Goal: Information Seeking & Learning: Check status

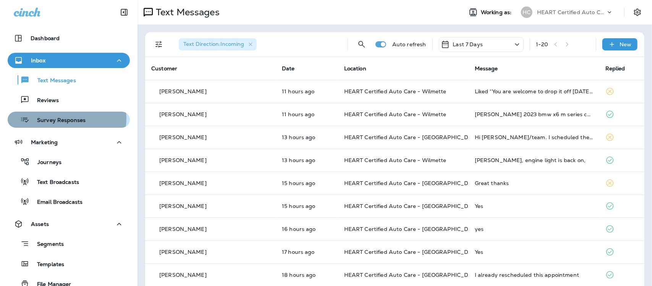
click at [64, 118] on p "Survey Responses" at bounding box center [57, 120] width 56 height 7
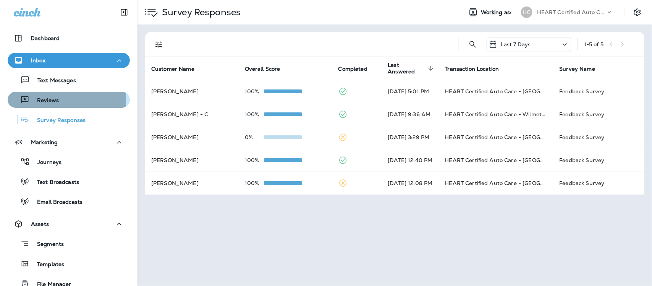
click at [61, 100] on div "Reviews" at bounding box center [69, 99] width 116 height 11
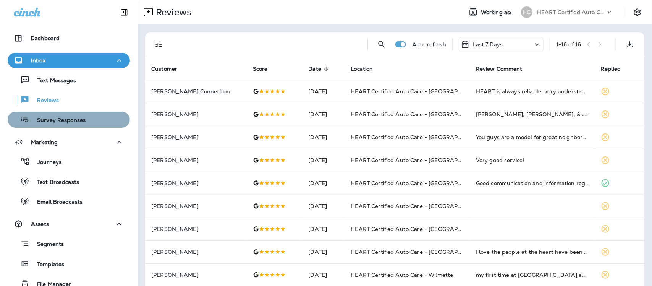
click at [68, 115] on div "Survey Responses" at bounding box center [48, 119] width 75 height 11
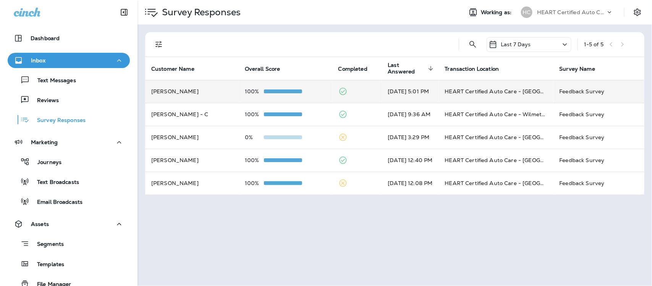
click at [382, 92] on td "[DATE] 5:01 PM" at bounding box center [410, 91] width 57 height 23
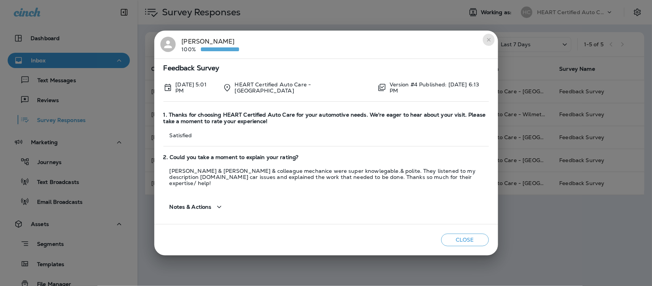
click at [489, 42] on icon "close" at bounding box center [489, 40] width 6 height 6
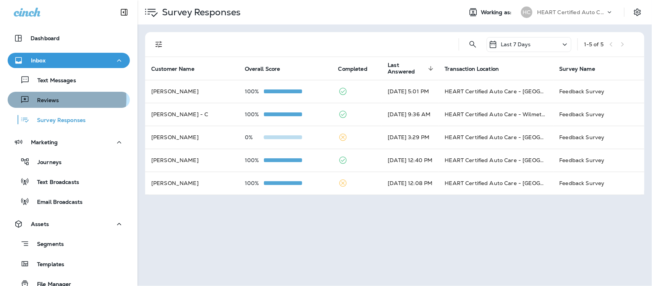
click at [52, 99] on p "Reviews" at bounding box center [43, 100] width 29 height 7
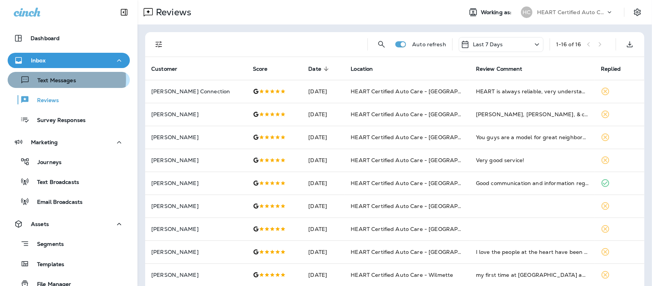
click at [48, 79] on p "Text Messages" at bounding box center [53, 80] width 46 height 7
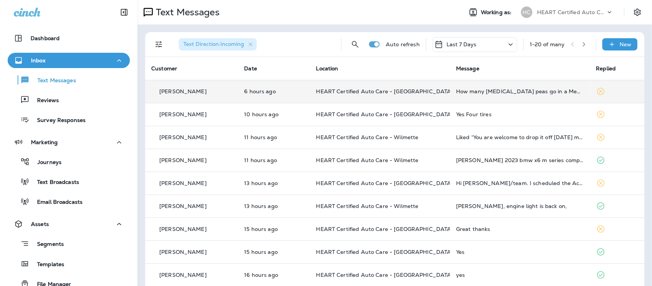
click at [476, 94] on div "How many [MEDICAL_DATA] peas go in a Mediterranean soup?" at bounding box center [520, 91] width 128 height 6
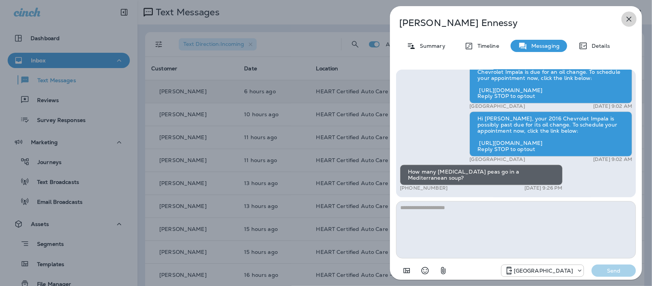
click at [631, 21] on icon "button" at bounding box center [629, 19] width 9 height 9
